Goal: Task Accomplishment & Management: Use online tool/utility

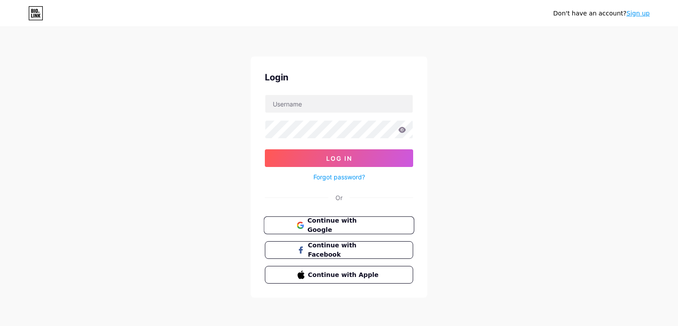
click at [331, 227] on span "Continue with Google" at bounding box center [344, 225] width 74 height 19
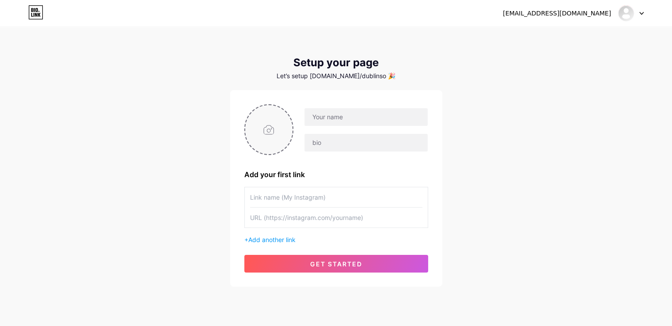
click at [261, 129] on input "file" at bounding box center [269, 129] width 48 height 49
type input "C:\fakepath\Untitled design.png"
click at [323, 115] on input "text" at bounding box center [365, 117] width 123 height 18
click at [334, 118] on input "text" at bounding box center [365, 117] width 123 height 18
paste input "Dublin Sofa Cleaning"
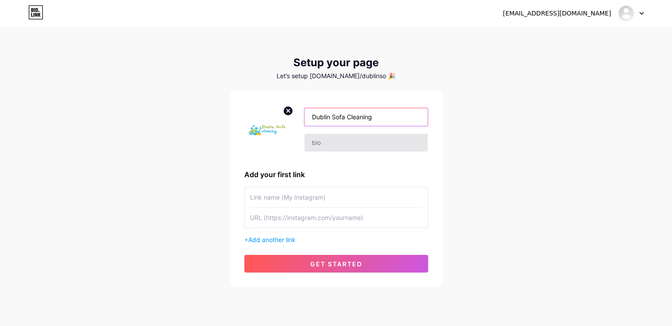
type input "Dublin Sofa Cleaning"
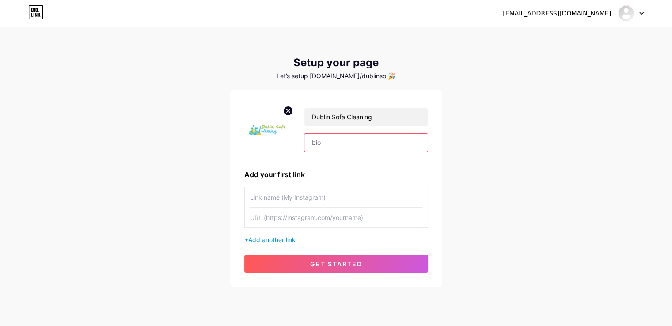
click at [331, 139] on input "text" at bounding box center [365, 143] width 123 height 18
paste input "Dublin Sofa Cleaning is a trusted sofa cleaning company in [GEOGRAPHIC_DATA] 12."
type input "Dublin Sofa Cleaning is a trusted sofa cleaning company in [GEOGRAPHIC_DATA] 12."
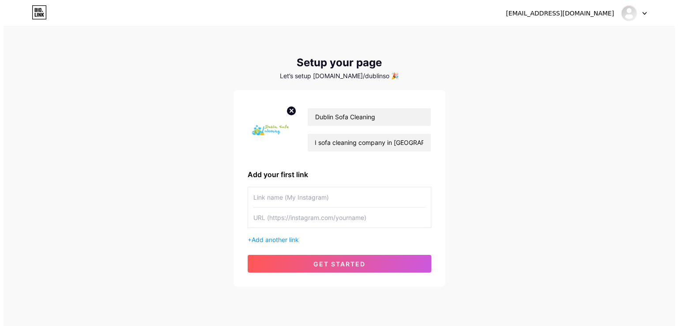
scroll to position [0, 0]
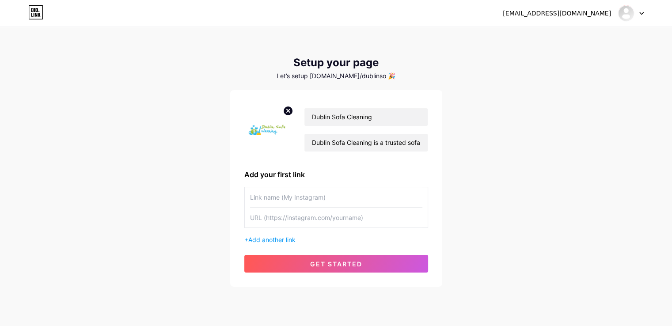
click at [302, 201] on input "text" at bounding box center [336, 197] width 172 height 20
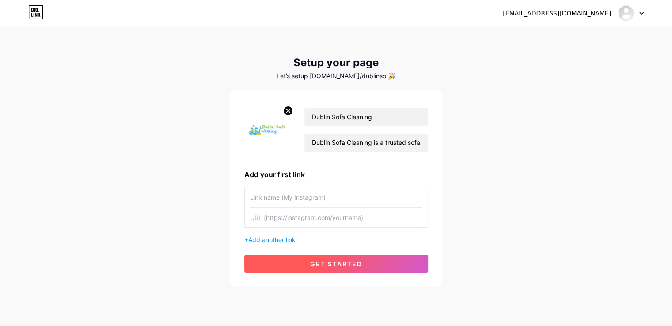
click at [341, 263] on span "get started" at bounding box center [336, 264] width 52 height 8
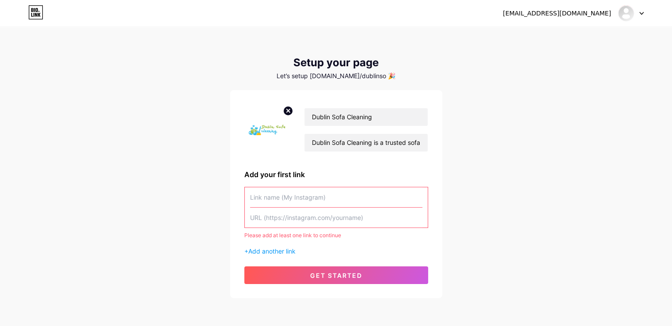
click at [302, 205] on input "text" at bounding box center [336, 197] width 172 height 20
paste input "[URL][DOMAIN_NAME]"
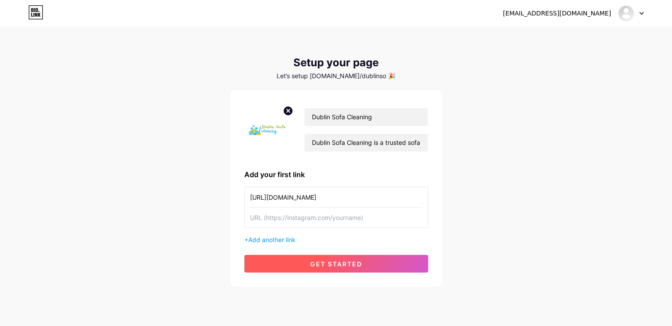
type input "[URL][DOMAIN_NAME]"
click at [320, 264] on span "get started" at bounding box center [336, 264] width 52 height 8
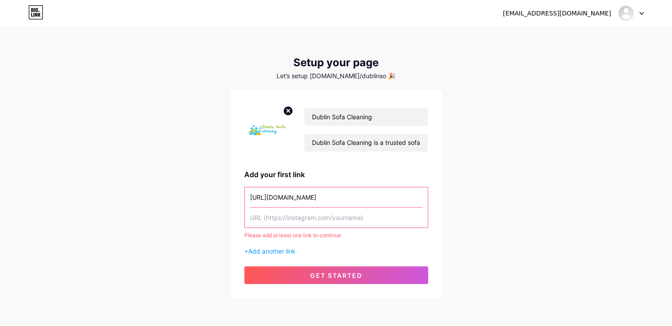
click at [299, 218] on input "text" at bounding box center [336, 218] width 172 height 20
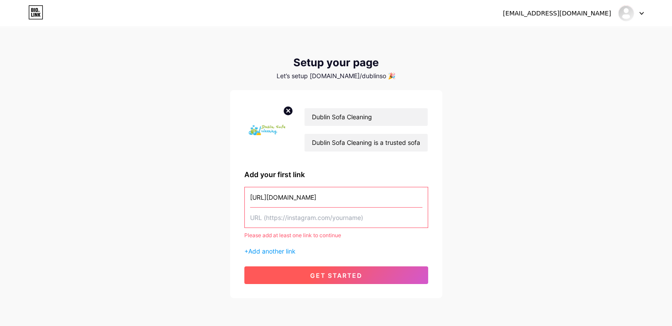
paste input "[URL][DOMAIN_NAME]"
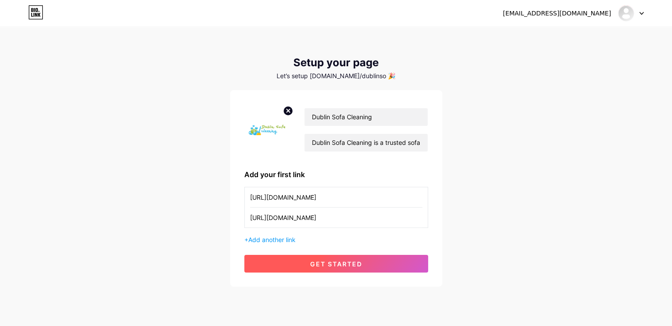
type input "[URL][DOMAIN_NAME]"
click at [322, 257] on button "get started" at bounding box center [336, 264] width 184 height 18
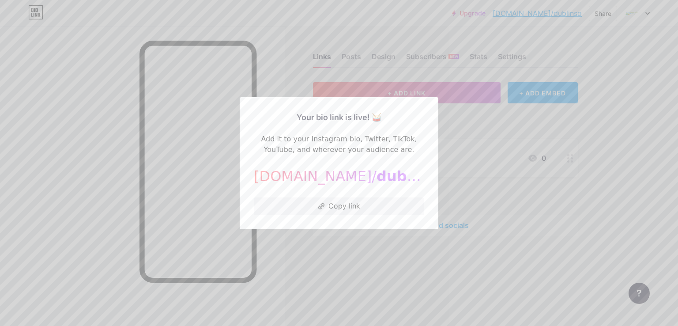
click at [367, 258] on div at bounding box center [339, 163] width 678 height 326
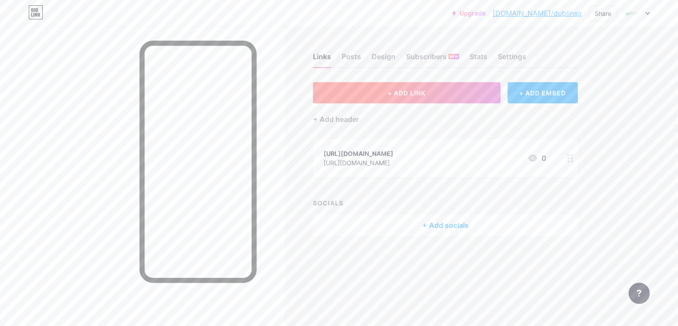
click at [364, 89] on button "+ ADD LINK" at bounding box center [407, 92] width 188 height 21
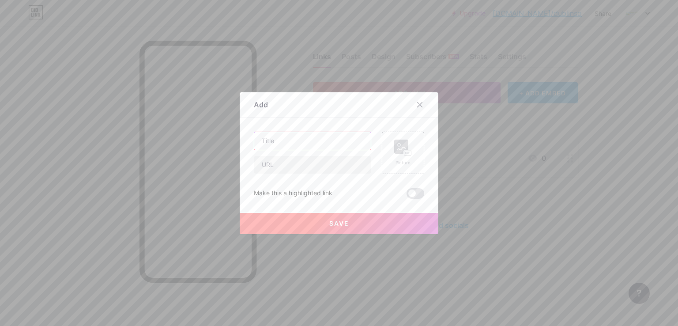
click at [292, 144] on input "text" at bounding box center [312, 141] width 117 height 18
paste input "Do I Really Need Professional Upholstery Cleaning?"
type input "Do I Really Need Professional Upholstery Cleaning?"
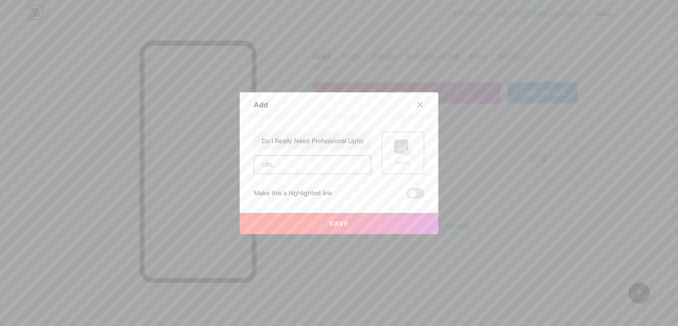
click at [263, 164] on input "text" at bounding box center [312, 165] width 117 height 18
paste input "[URL][DOMAIN_NAME]"
type input "[URL][DOMAIN_NAME]"
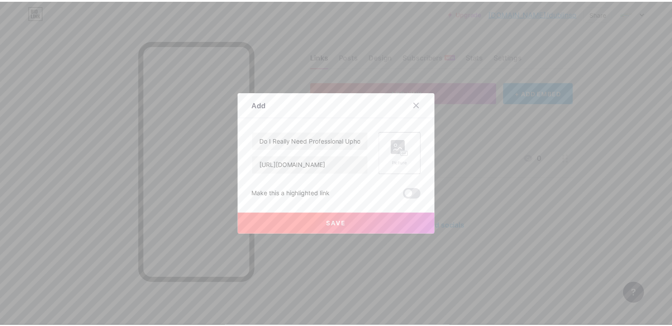
scroll to position [0, 0]
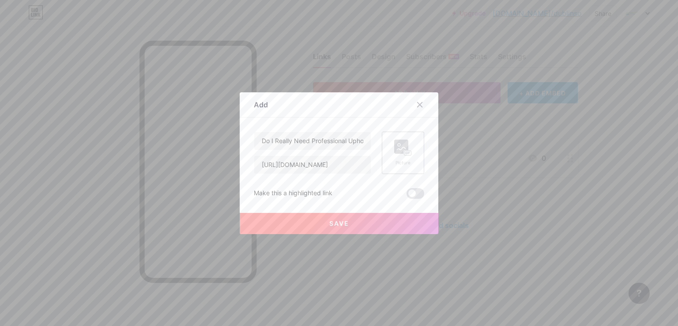
click at [398, 154] on icon at bounding box center [403, 148] width 18 height 16
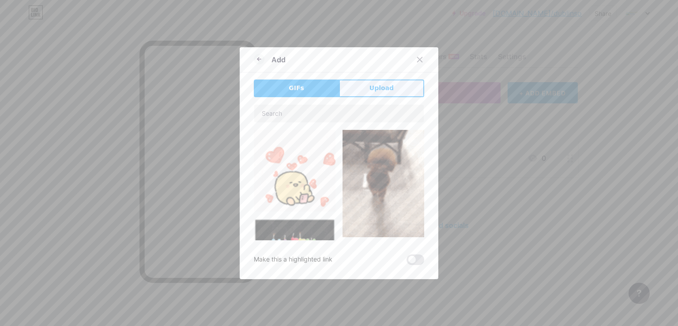
click at [383, 96] on button "Upload" at bounding box center [381, 89] width 85 height 18
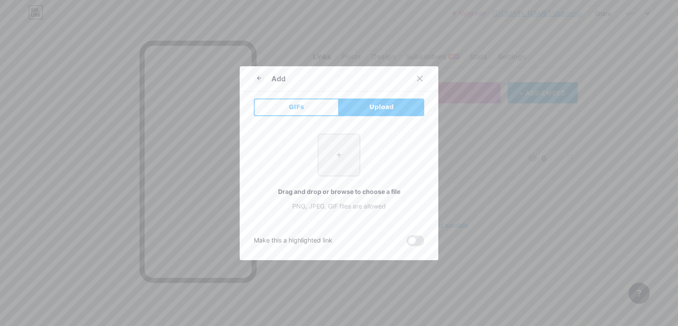
click at [335, 151] on input "file" at bounding box center [339, 155] width 42 height 42
type input "C:\fakepath\SOFA CLEANING.png"
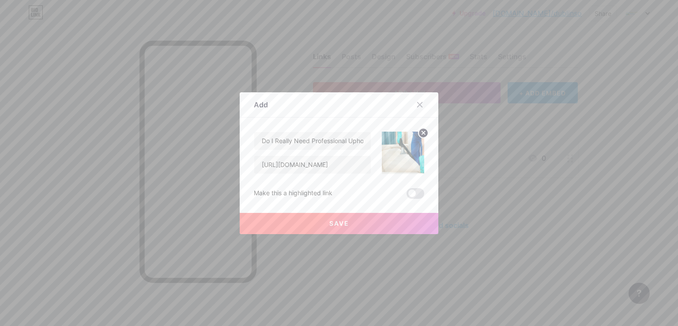
click at [339, 222] on span "Save" at bounding box center [340, 224] width 20 height 8
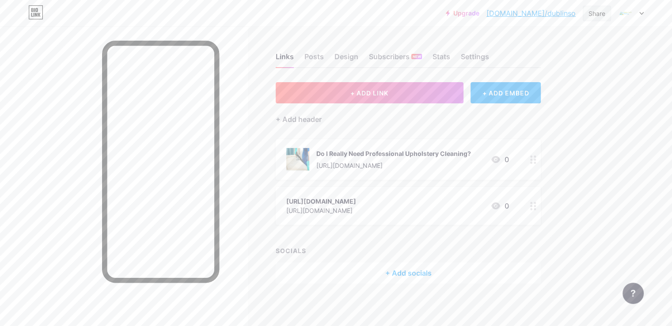
click at [599, 14] on div "Share" at bounding box center [596, 13] width 17 height 9
click at [543, 46] on div "Copy link" at bounding box center [545, 45] width 132 height 21
click at [643, 117] on div "Upgrade [DOMAIN_NAME]/[GEOGRAPHIC_DATA]... [DOMAIN_NAME]/dublinso Share Copy li…" at bounding box center [336, 164] width 672 height 328
click at [631, 15] on img at bounding box center [626, 13] width 14 height 14
click at [629, 148] on div "Upgrade [DOMAIN_NAME]/[GEOGRAPHIC_DATA]... [DOMAIN_NAME]/dublinso Share Switch …" at bounding box center [336, 164] width 672 height 328
